Goal: Transaction & Acquisition: Obtain resource

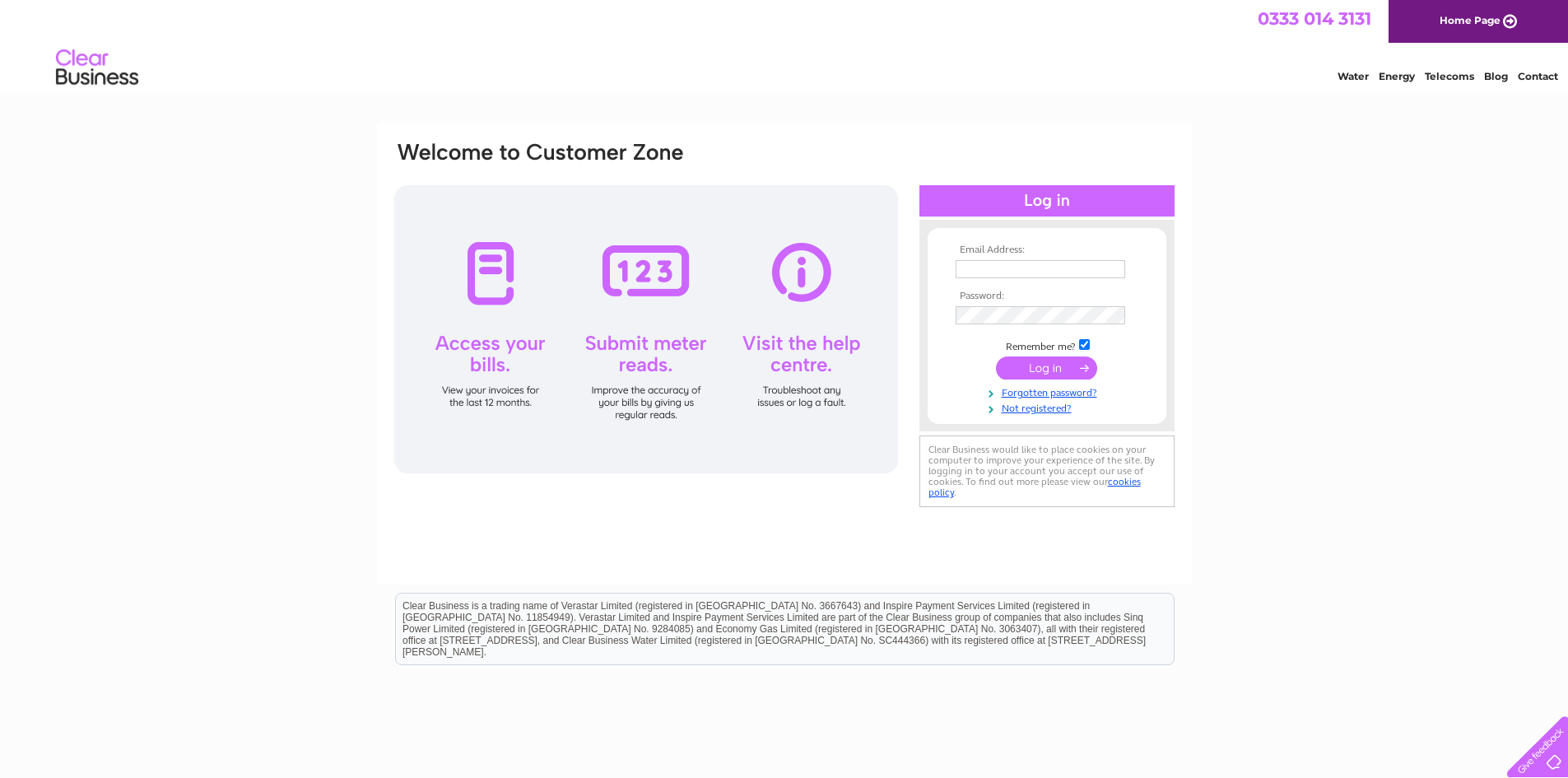
type input "info@theelectricalacademy.co.uk"
click at [1046, 369] on input "submit" at bounding box center [1046, 368] width 101 height 23
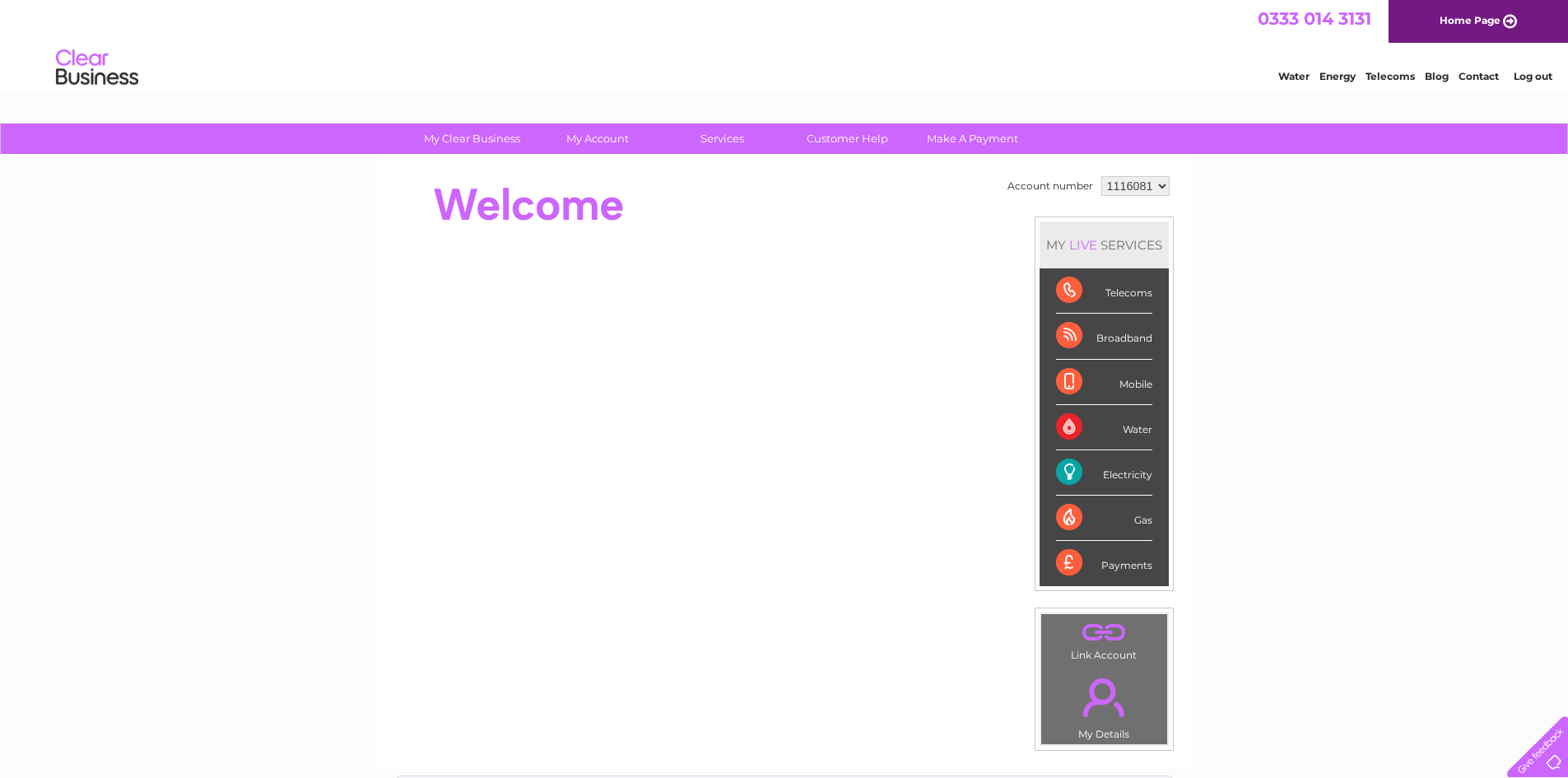
click at [1060, 480] on div "Electricity" at bounding box center [1104, 473] width 96 height 45
click at [1079, 472] on div "Electricity" at bounding box center [1104, 473] width 96 height 45
click at [1125, 472] on div "Electricity" at bounding box center [1104, 473] width 96 height 45
click at [1145, 477] on div "Electricity" at bounding box center [1104, 473] width 96 height 45
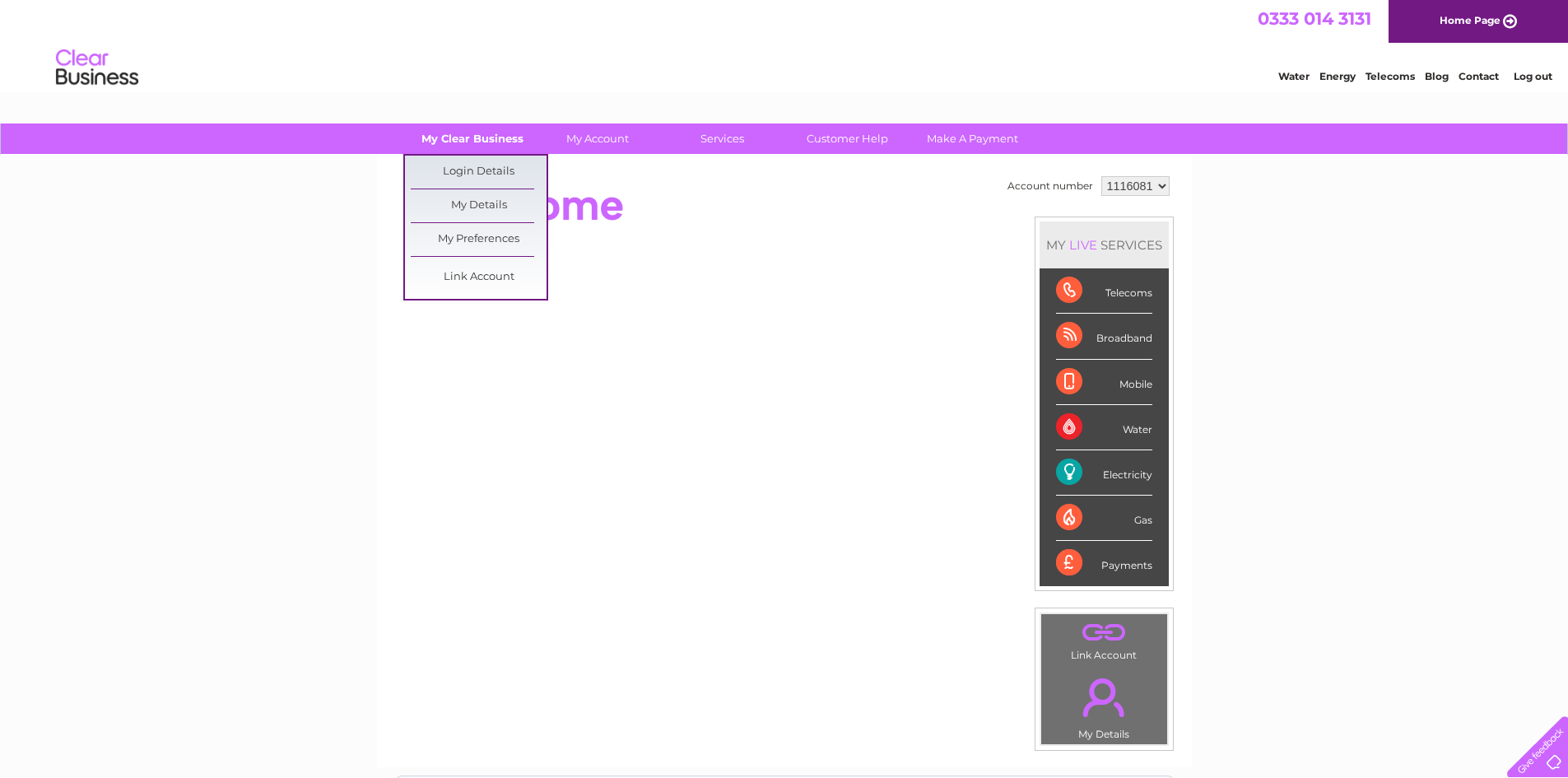
click at [469, 145] on link "My Clear Business" at bounding box center [472, 139] width 136 height 31
click at [486, 193] on link "My Details" at bounding box center [479, 206] width 136 height 33
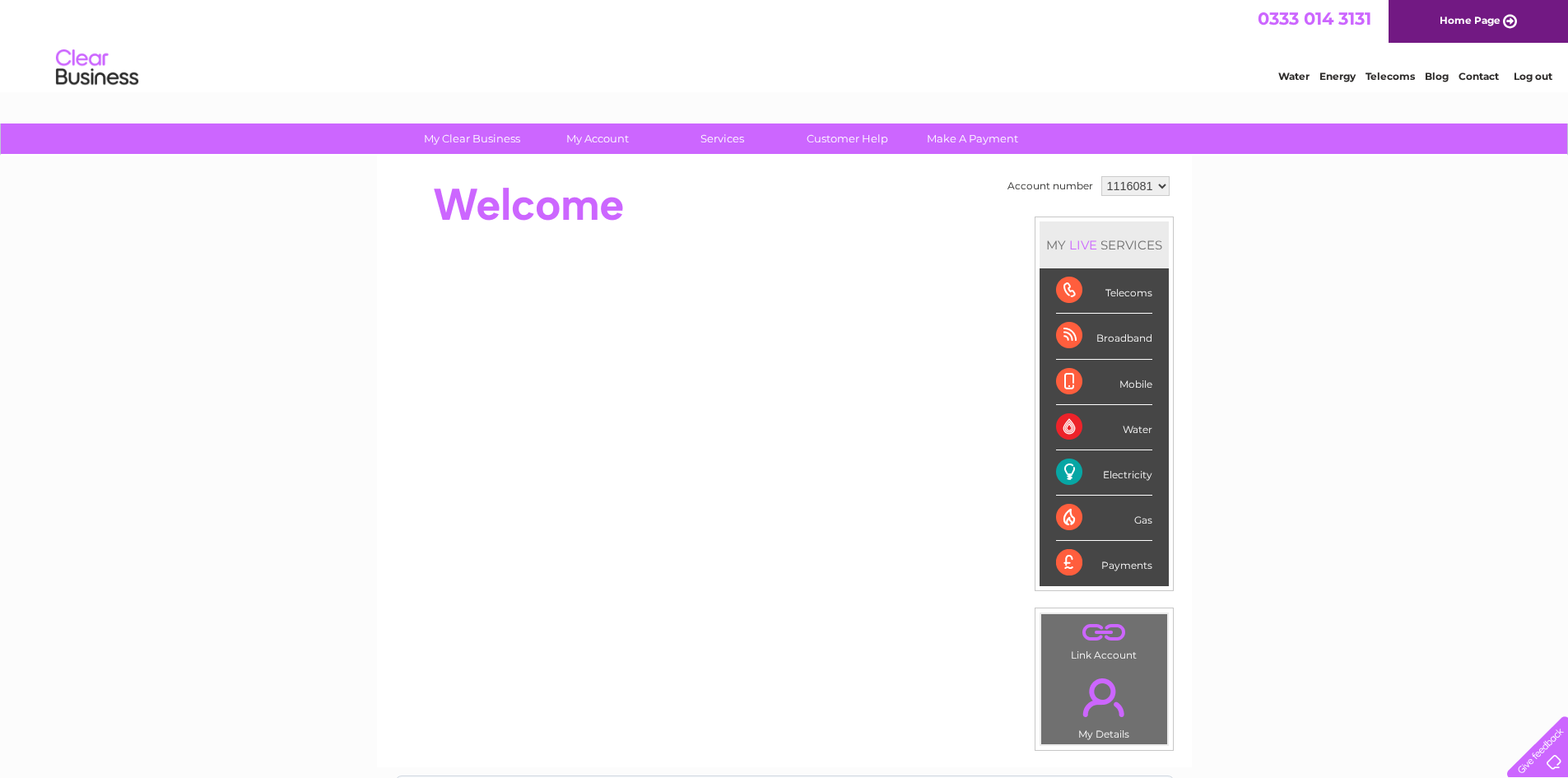
click at [1068, 478] on div "Electricity" at bounding box center [1104, 473] width 96 height 45
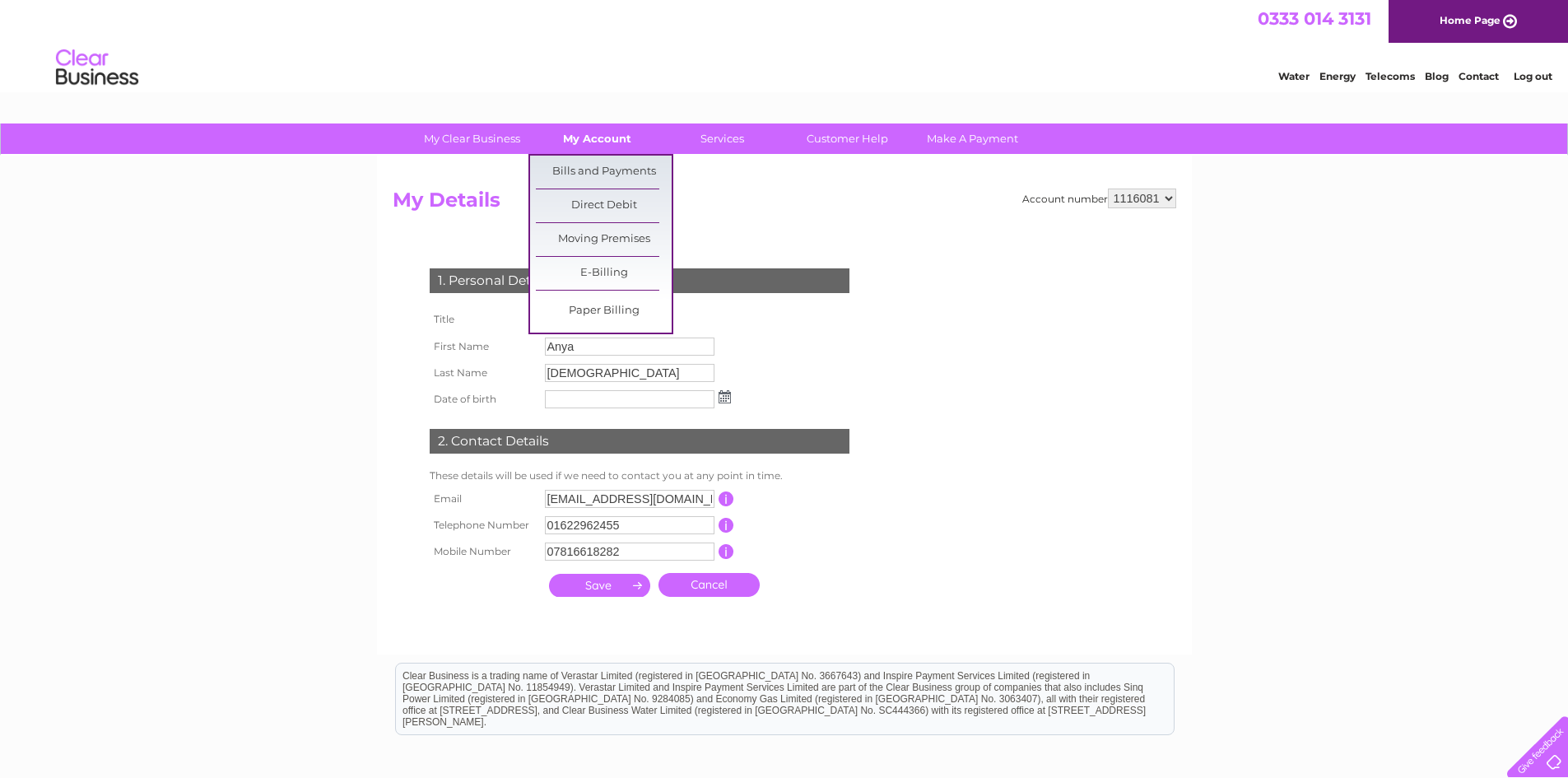
click at [587, 144] on link "My Account" at bounding box center [597, 139] width 136 height 31
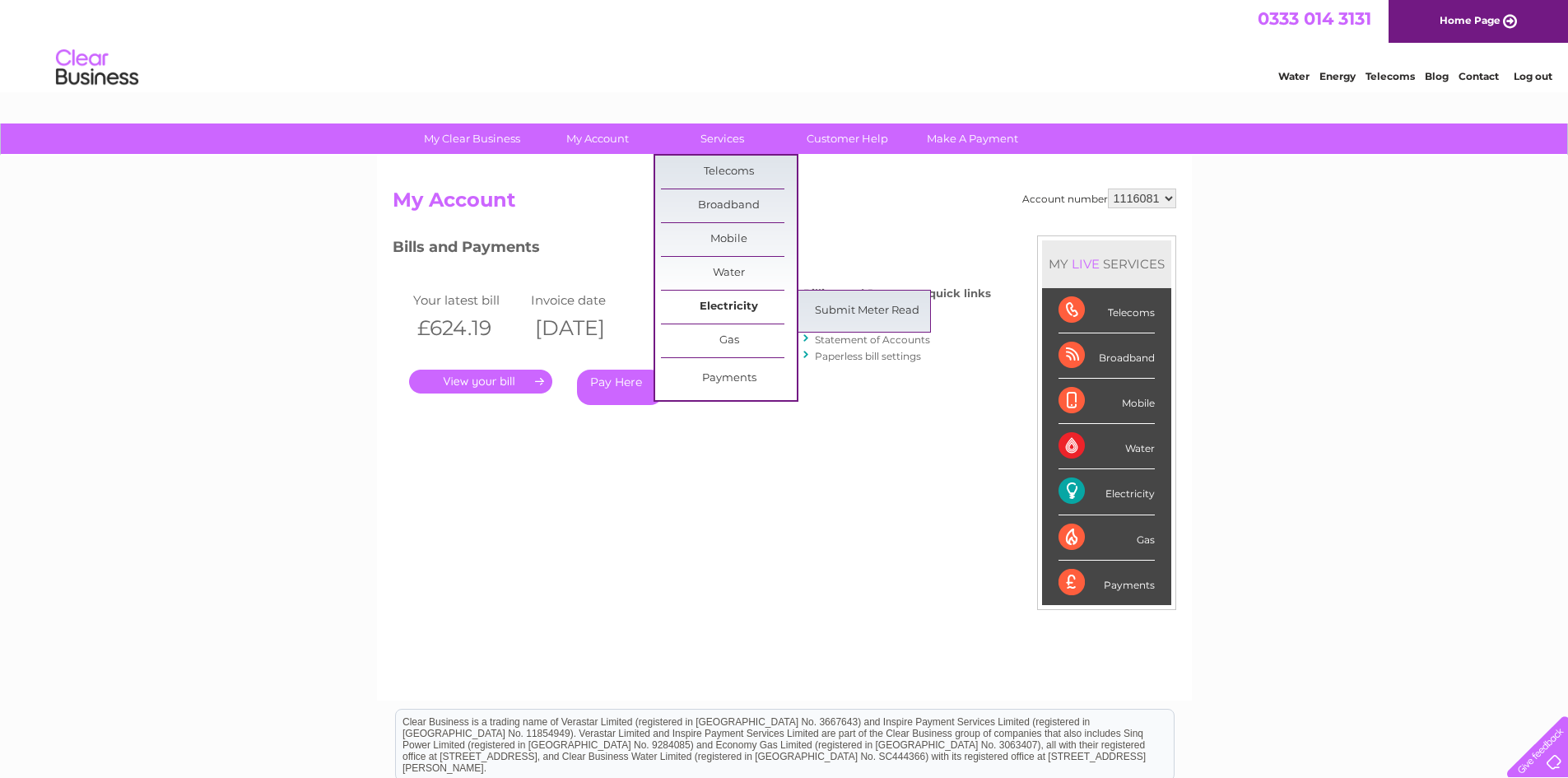
click at [747, 308] on link "Electricity" at bounding box center [729, 307] width 136 height 33
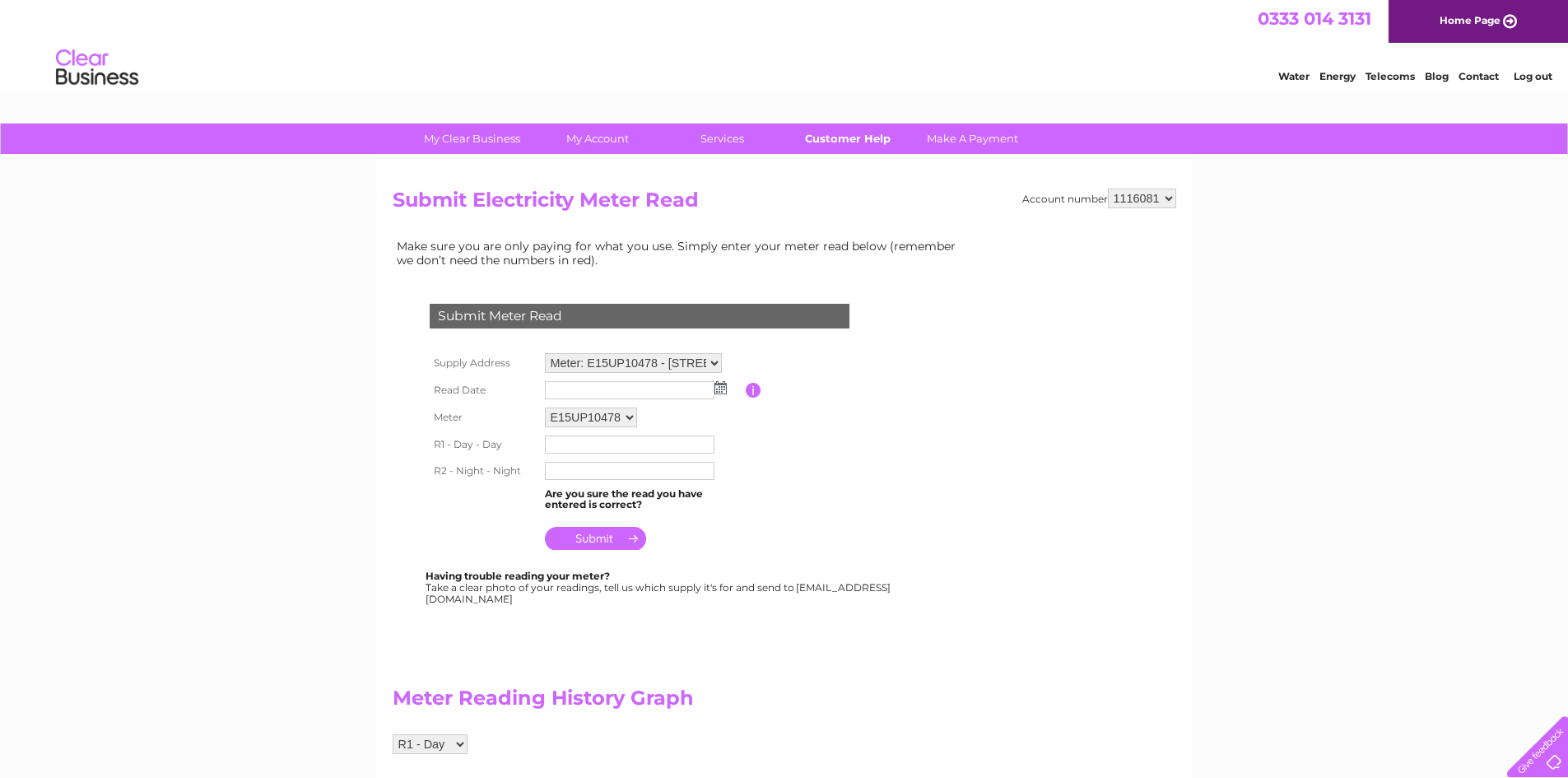
click at [841, 146] on link "Customer Help" at bounding box center [848, 139] width 136 height 31
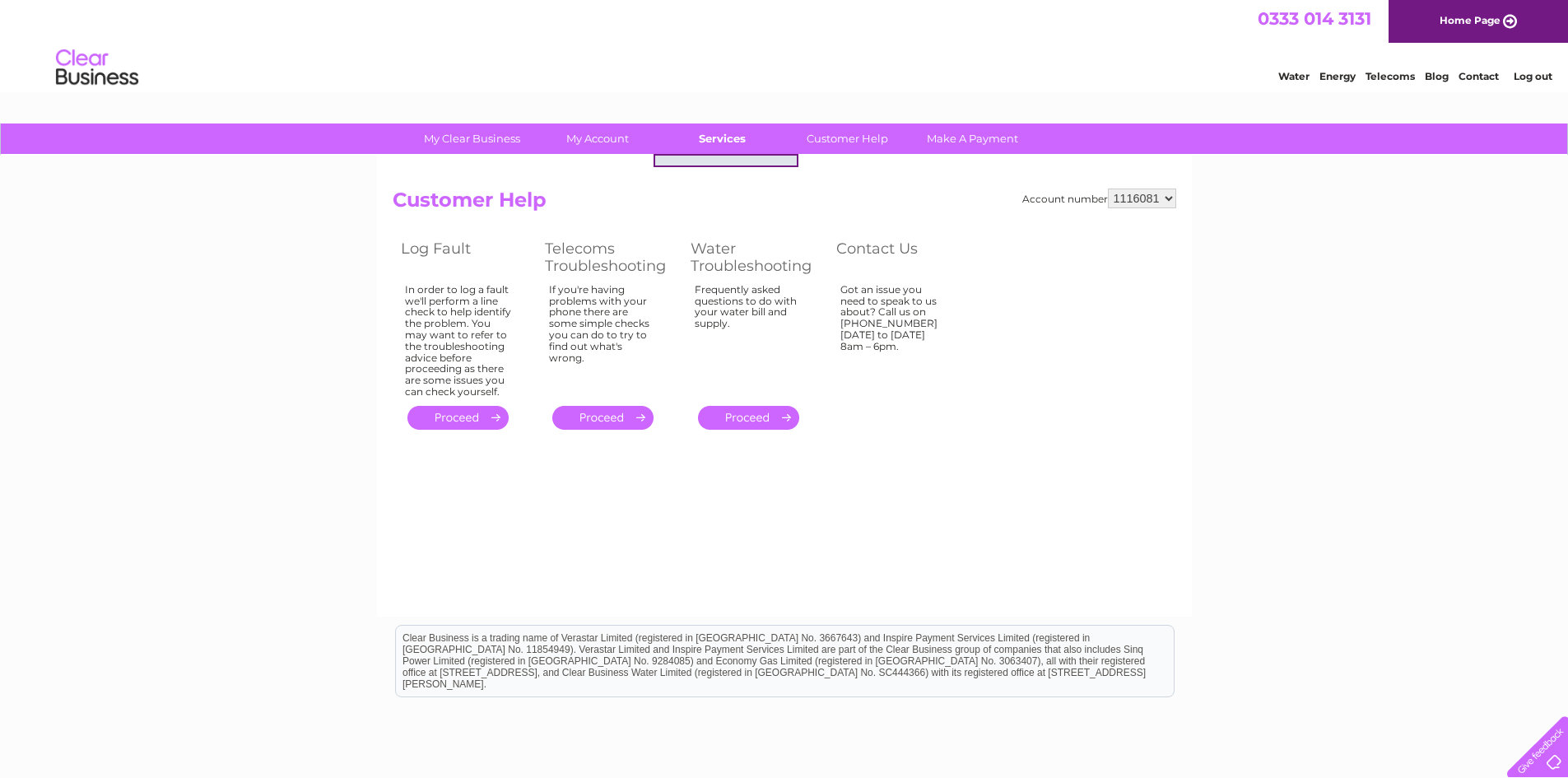
click at [753, 138] on link "Services" at bounding box center [722, 139] width 136 height 31
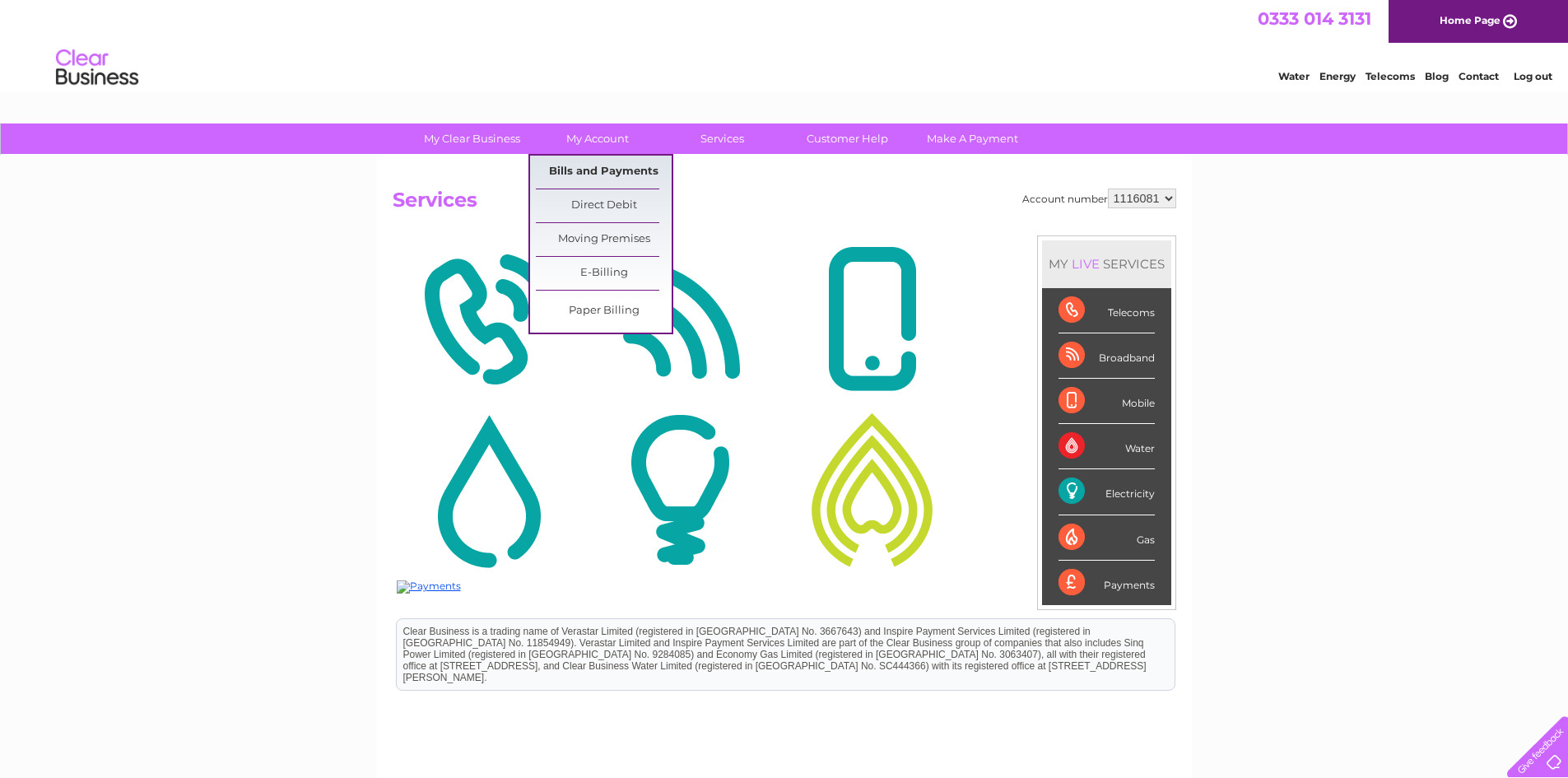
click at [597, 167] on link "Bills and Payments" at bounding box center [603, 172] width 136 height 33
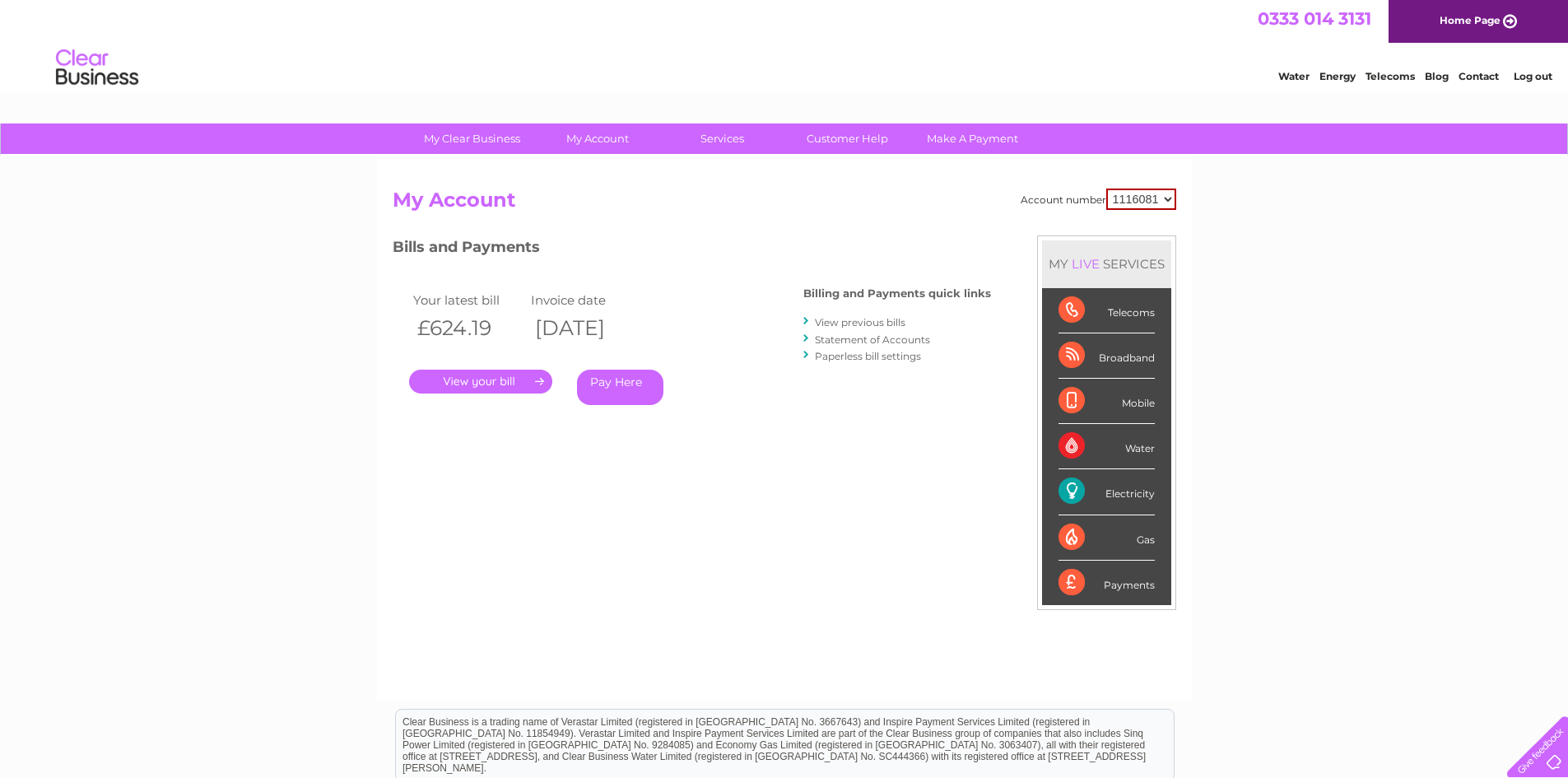
click at [487, 367] on div ". Pay Here" at bounding box center [574, 357] width 330 height 24
click at [487, 386] on link "." at bounding box center [481, 381] width 143 height 24
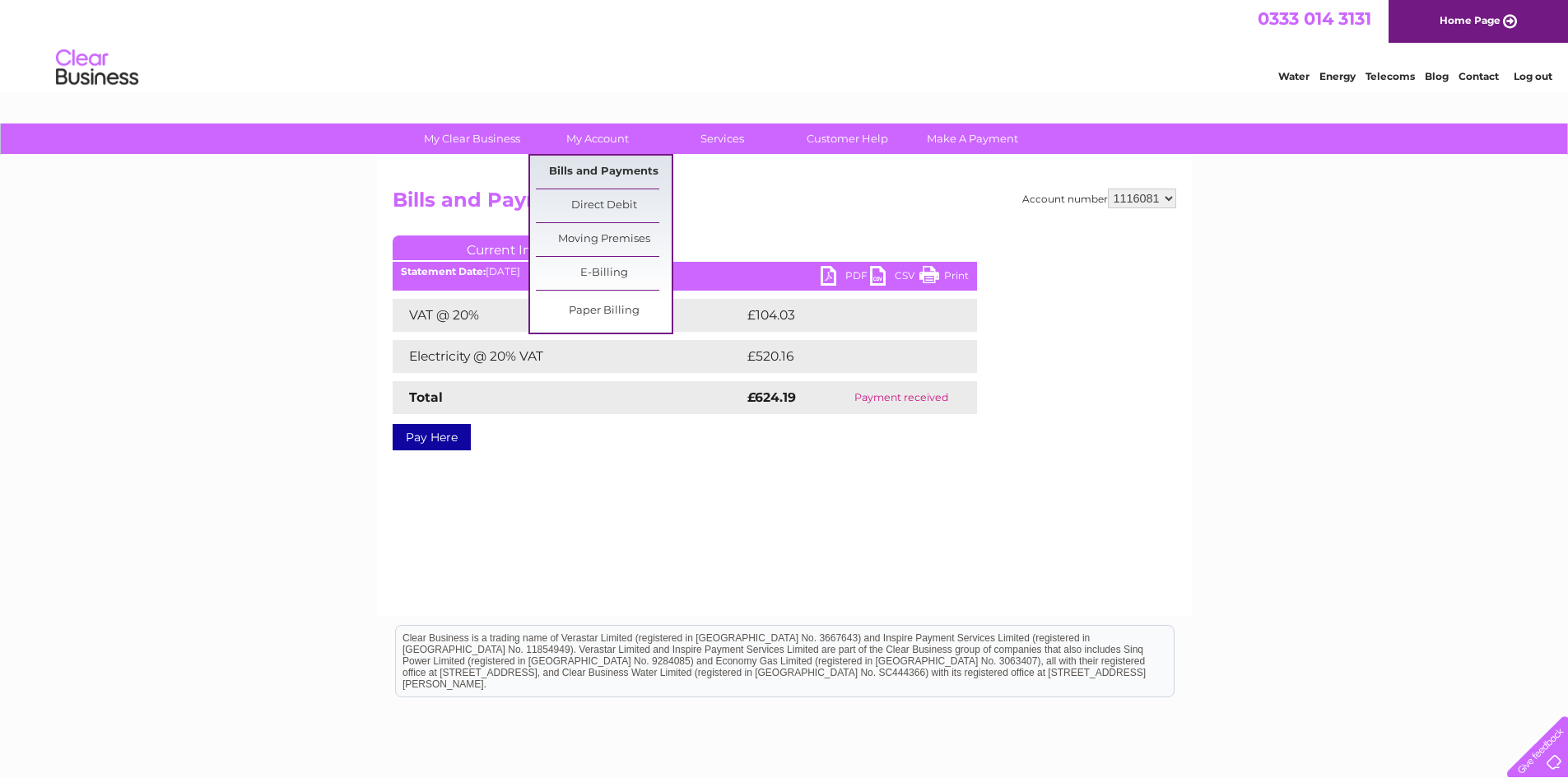
click at [617, 174] on link "Bills and Payments" at bounding box center [603, 172] width 136 height 33
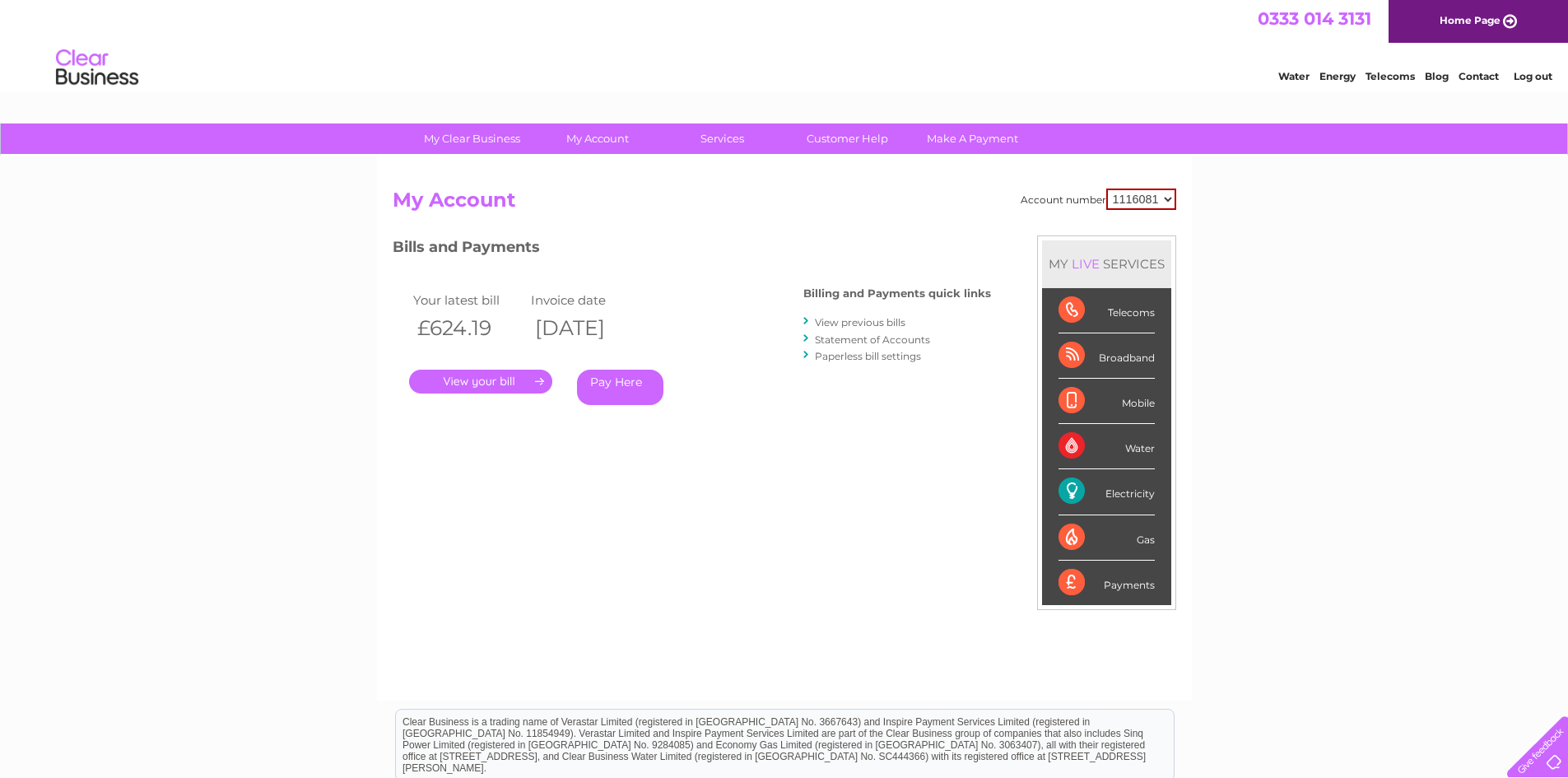
click at [460, 374] on link "." at bounding box center [481, 381] width 143 height 24
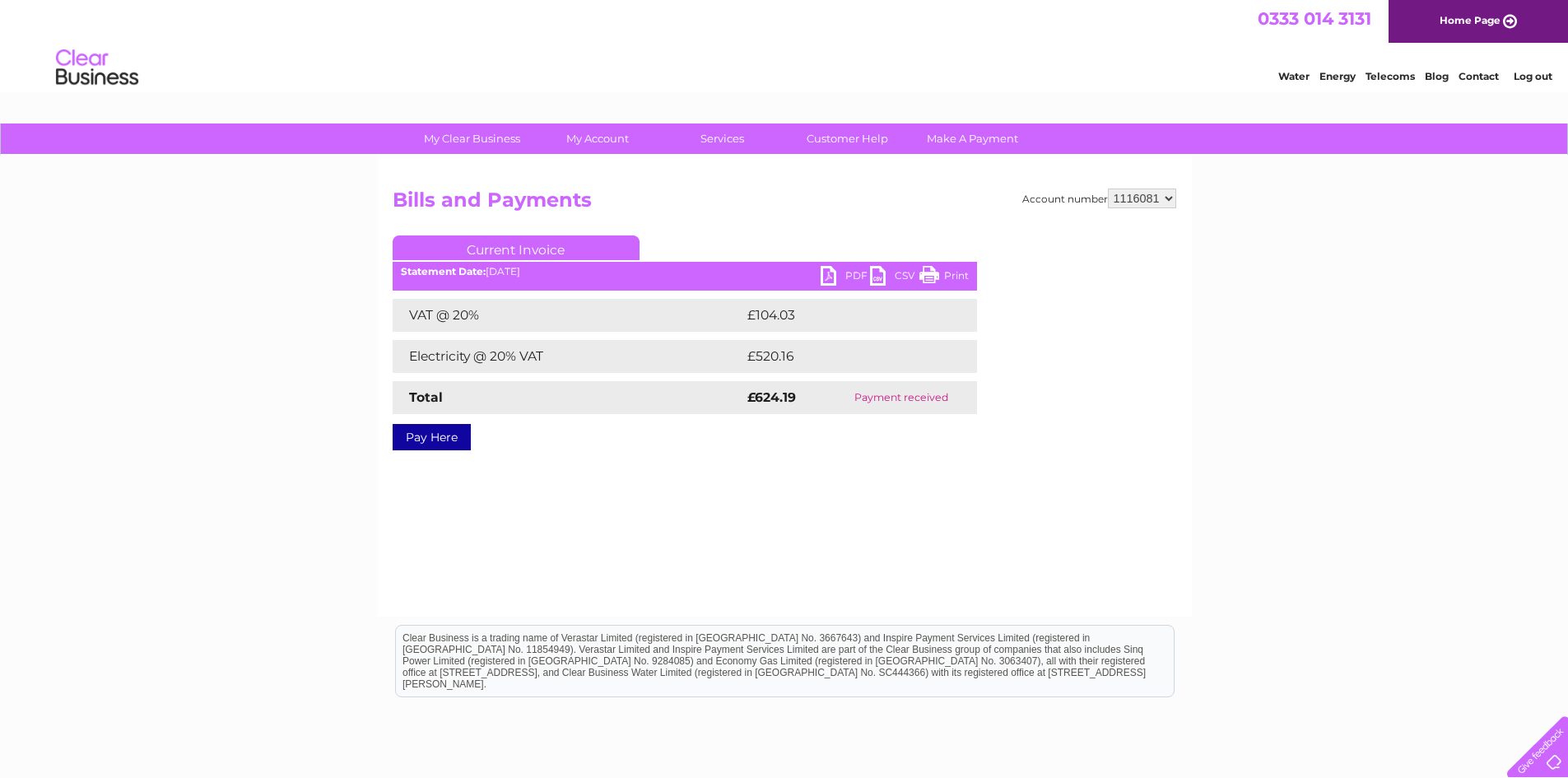
click at [849, 277] on link "PDF" at bounding box center [845, 277] width 50 height 24
click at [822, 277] on link "PDF" at bounding box center [845, 277] width 50 height 24
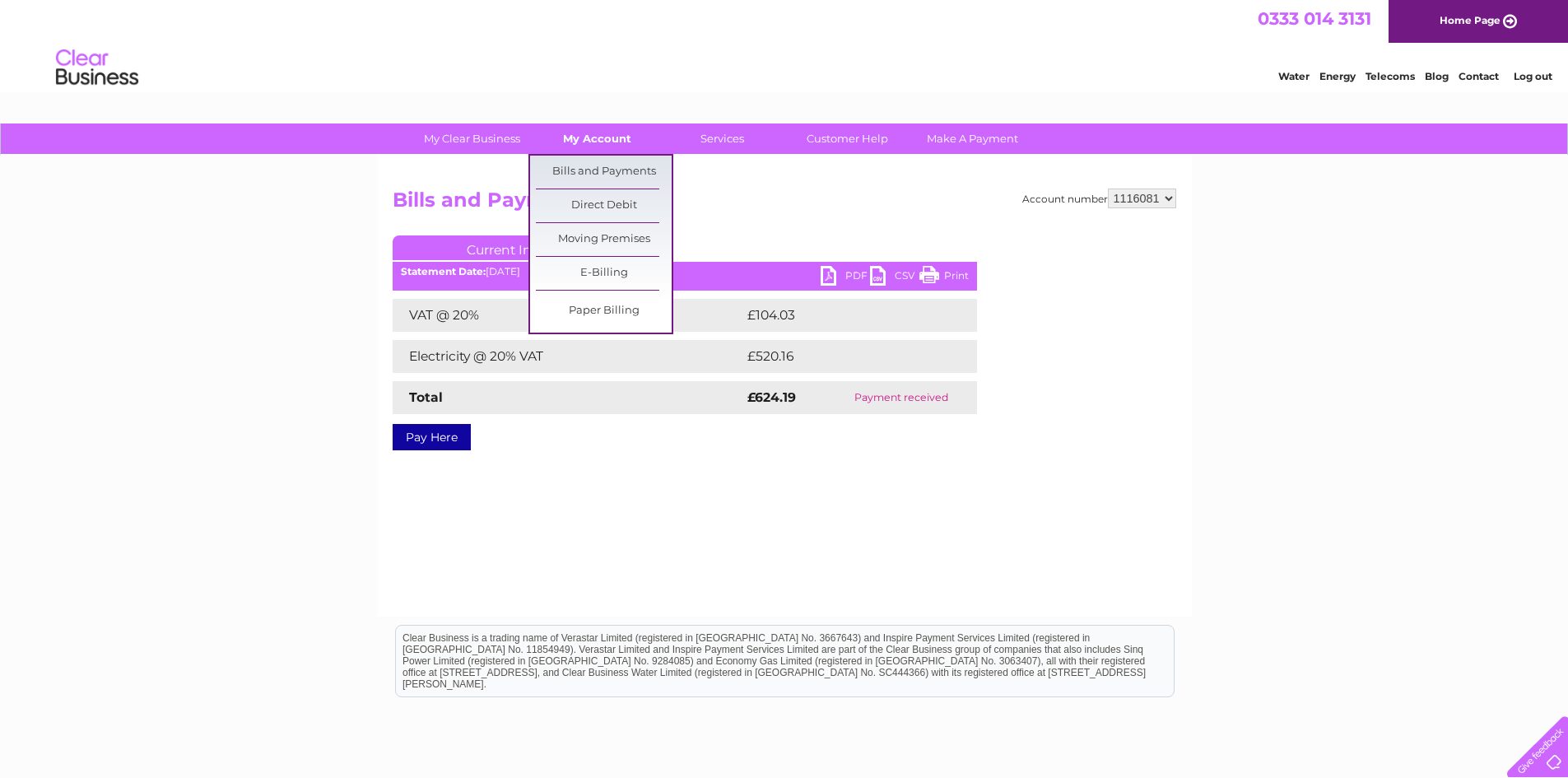
click at [598, 139] on link "My Account" at bounding box center [597, 139] width 136 height 31
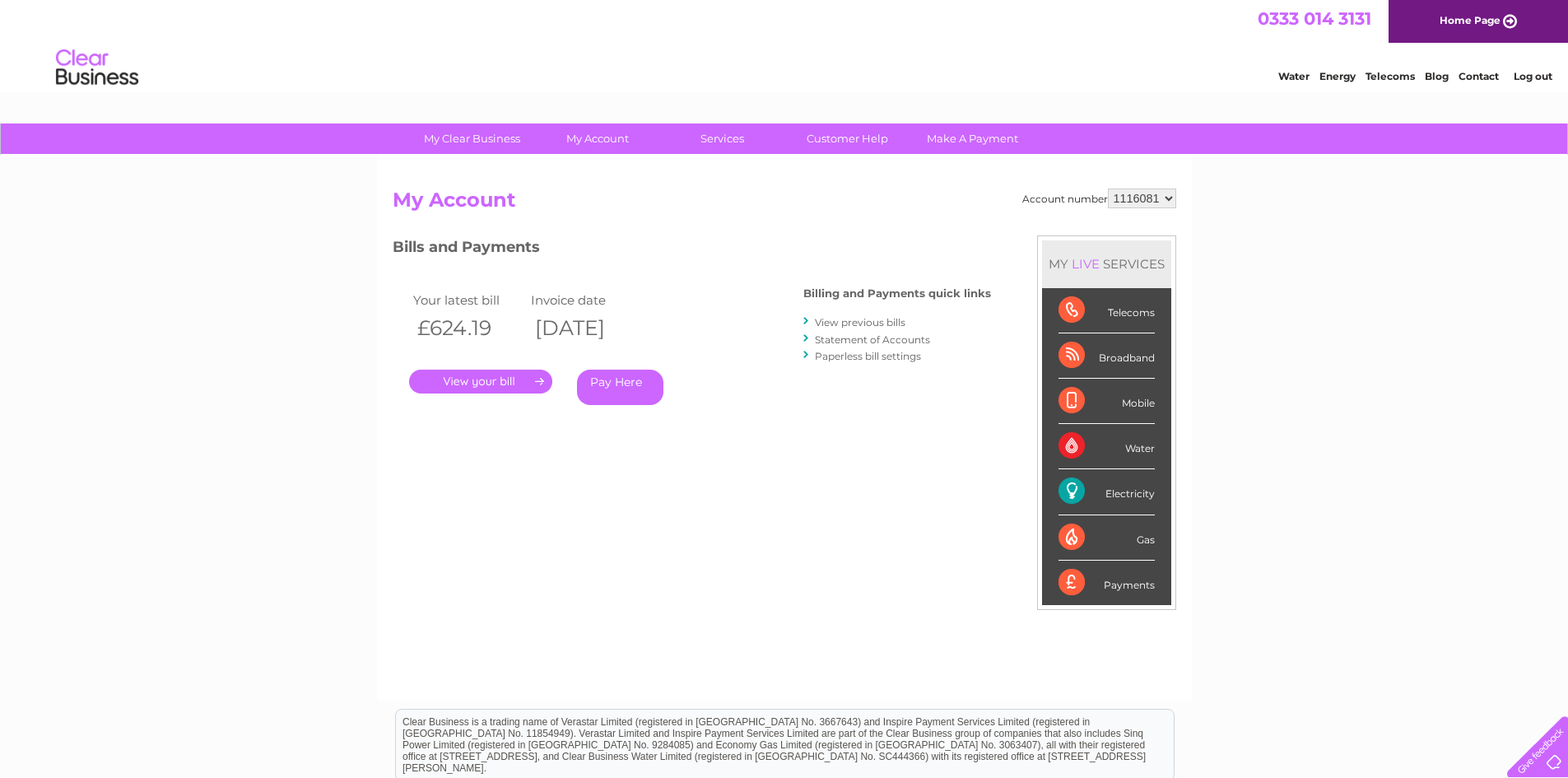
click at [493, 389] on link "." at bounding box center [481, 381] width 143 height 24
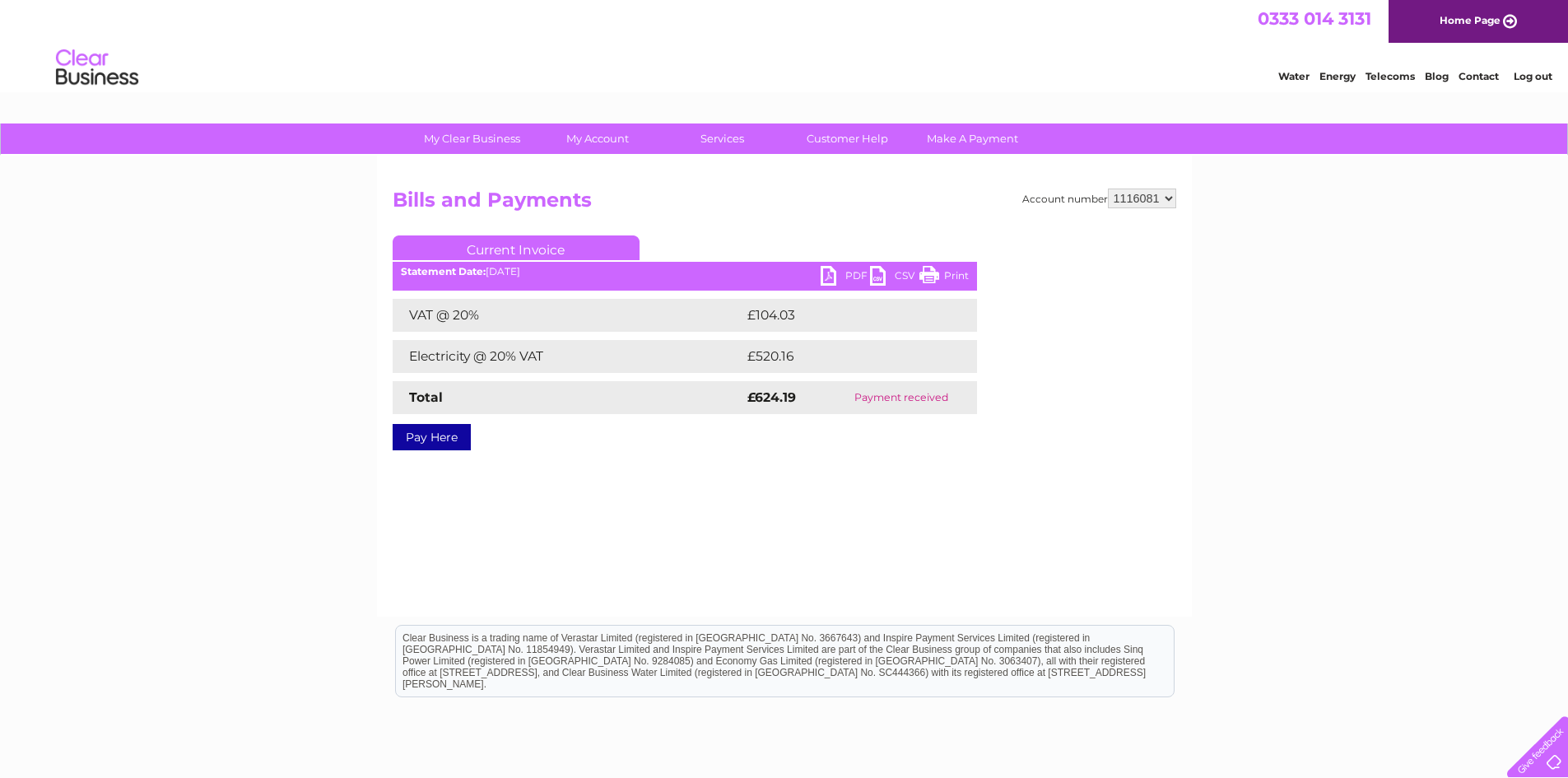
click at [828, 271] on link "PDF" at bounding box center [845, 277] width 50 height 24
